Goal: Information Seeking & Learning: Learn about a topic

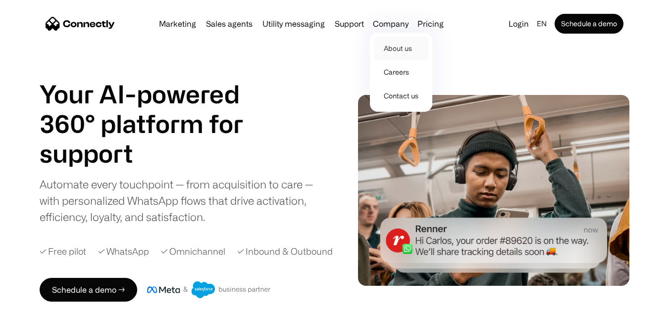
click at [402, 49] on link "About us" at bounding box center [401, 49] width 54 height 24
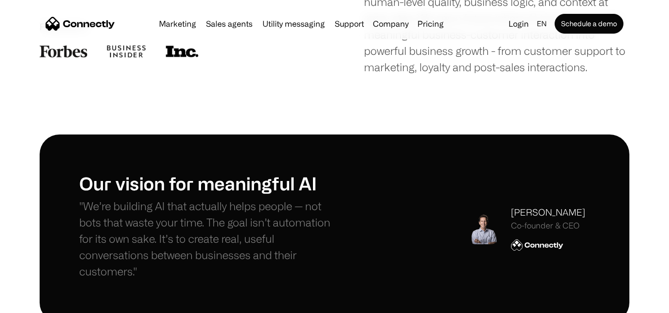
scroll to position [198, 0]
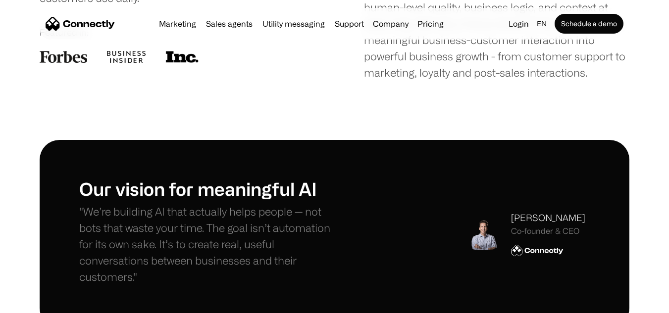
drag, startPoint x: 584, startPoint y: 219, endPoint x: 499, endPoint y: 221, distance: 84.7
click at [499, 221] on div "[PERSON_NAME] Co-founder & CEO" at bounding box center [526, 233] width 118 height 45
drag, startPoint x: 592, startPoint y: 218, endPoint x: 506, endPoint y: 216, distance: 85.2
click at [506, 216] on div "Our vision for meaningful AI "We’re building AI that actually helps people — no…" at bounding box center [335, 234] width 590 height 188
copy div "[PERSON_NAME]"
